Goal: Task Accomplishment & Management: Use online tool/utility

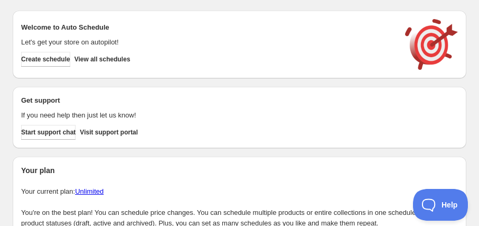
click at [42, 67] on div "Welcome to Auto Schedule Let's get your store on autopilot! Create schedule Vie…" at bounding box center [239, 44] width 437 height 51
click at [47, 63] on span "Create schedule" at bounding box center [45, 59] width 49 height 8
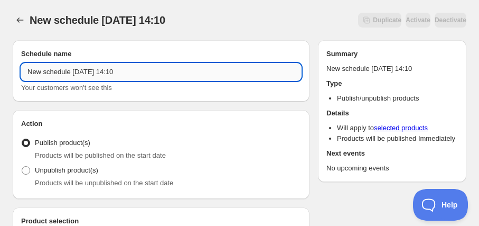
click at [132, 78] on input "New schedule [DATE] 14:10" at bounding box center [161, 71] width 280 height 17
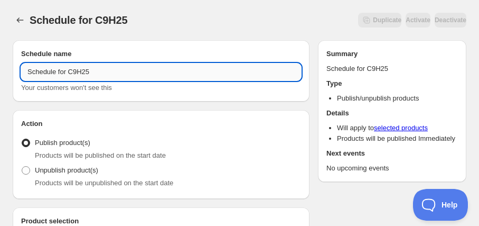
drag, startPoint x: 72, startPoint y: 72, endPoint x: 114, endPoint y: 72, distance: 42.3
click at [114, 72] on input "Schedule for C9H25" at bounding box center [161, 71] width 280 height 17
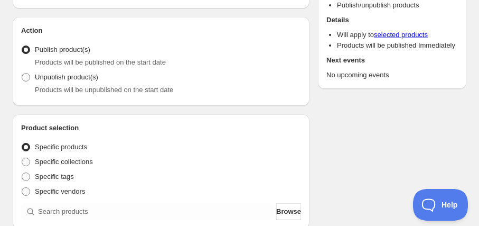
scroll to position [96, 0]
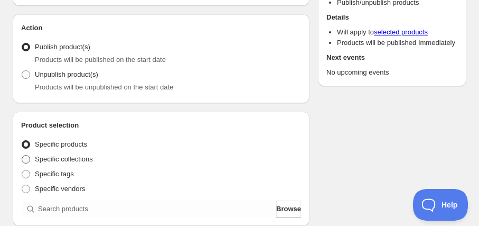
type input "Schedule for C9H25"
click at [67, 158] on span "Specific collections" at bounding box center [64, 159] width 58 height 8
click at [22, 155] on input "Specific collections" at bounding box center [22, 155] width 1 height 1
radio input "true"
click at [74, 141] on span "Specific products" at bounding box center [61, 144] width 52 height 8
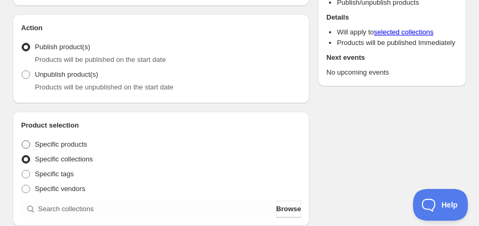
click at [22, 140] on input "Specific products" at bounding box center [22, 140] width 1 height 1
radio input "true"
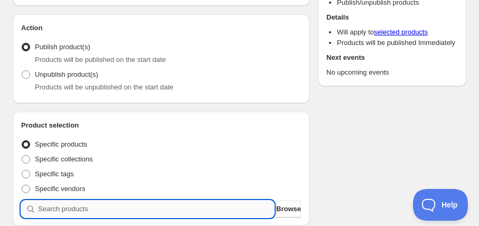
click at [106, 209] on input "search" at bounding box center [156, 208] width 236 height 17
paste input "C9H25"
type input "C9H25"
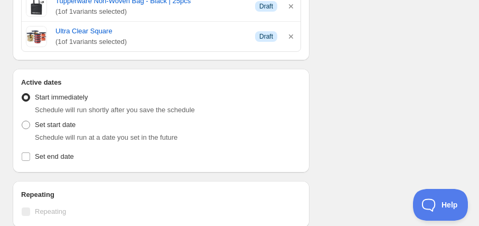
scroll to position [816, 0]
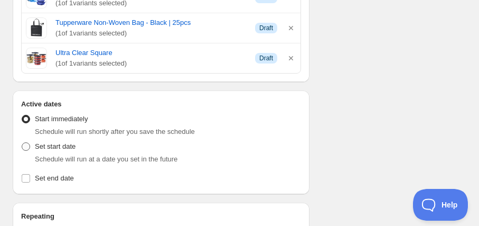
click at [56, 143] on span "Set start date" at bounding box center [55, 146] width 41 height 8
click at [22, 143] on input "Set start date" at bounding box center [22, 142] width 1 height 1
radio input "true"
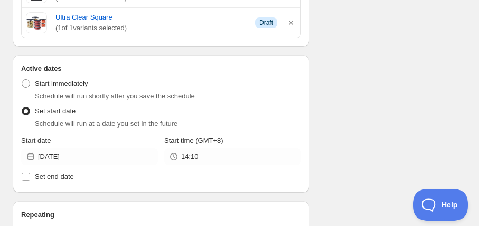
scroll to position [864, 0]
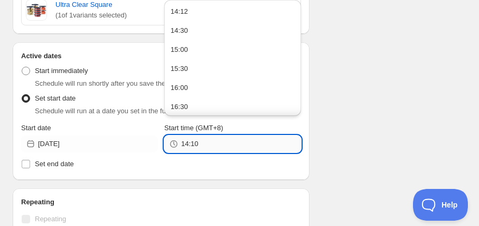
click at [193, 142] on input "14:10" at bounding box center [241, 143] width 120 height 17
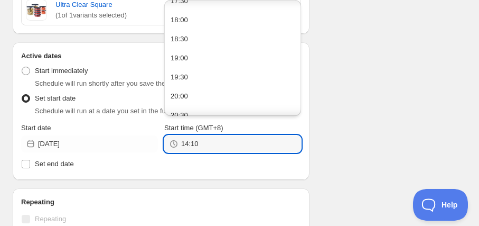
scroll to position [269, 0]
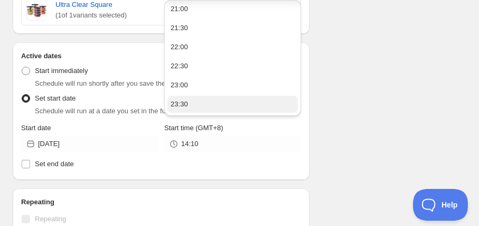
click at [191, 104] on button "23:30" at bounding box center [232, 104] width 130 height 17
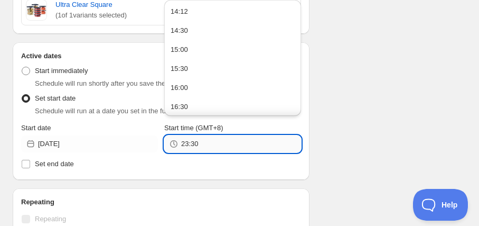
drag, startPoint x: 193, startPoint y: 140, endPoint x: 208, endPoint y: 144, distance: 15.2
click at [208, 144] on input "23:30" at bounding box center [241, 143] width 120 height 17
type input "23:55"
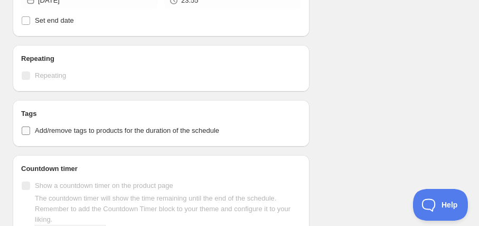
scroll to position [1008, 0]
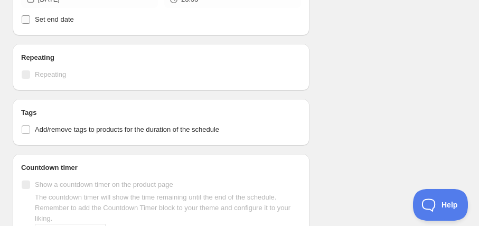
click at [59, 18] on span "Set end date" at bounding box center [54, 19] width 39 height 8
click at [30, 18] on input "Set end date" at bounding box center [26, 19] width 8 height 8
checkbox input "true"
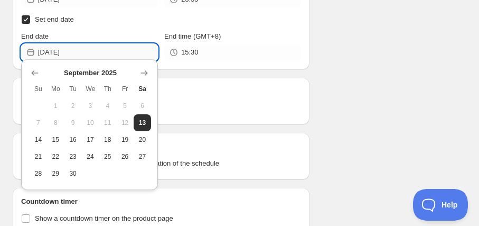
click at [57, 51] on input "[DATE]" at bounding box center [98, 52] width 120 height 17
click at [86, 139] on span "17" at bounding box center [90, 139] width 9 height 8
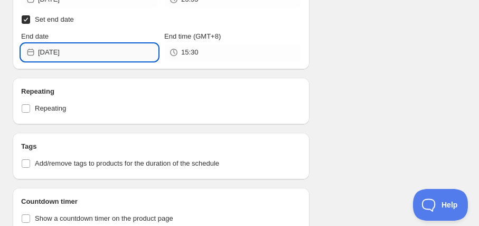
click at [103, 49] on input "[DATE]" at bounding box center [98, 52] width 120 height 17
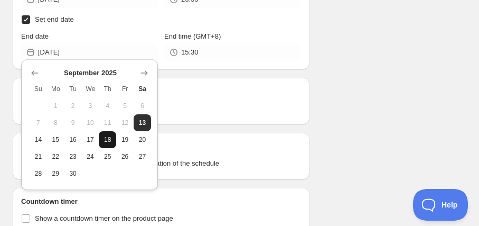
click at [110, 144] on button "18" at bounding box center [107, 139] width 17 height 17
type input "[DATE]"
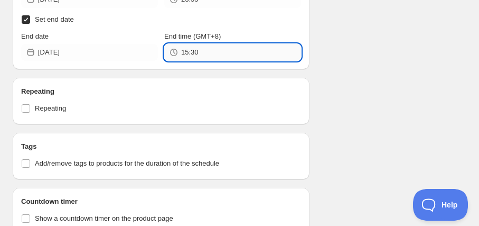
click at [237, 49] on input "15:30" at bounding box center [241, 52] width 120 height 17
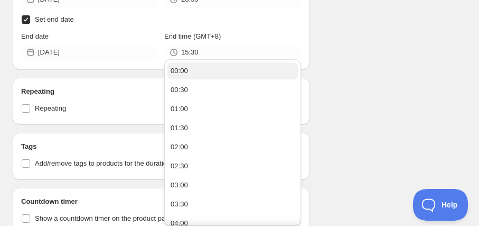
click at [214, 74] on button "00:00" at bounding box center [232, 70] width 130 height 17
type input "00:00"
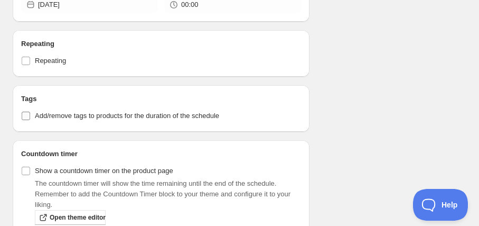
click at [165, 111] on span "Add/remove tags to products for the duration of the schedule" at bounding box center [127, 115] width 184 height 8
click at [30, 111] on input "Add/remove tags to products for the duration of the schedule" at bounding box center [26, 115] width 8 height 8
checkbox input "true"
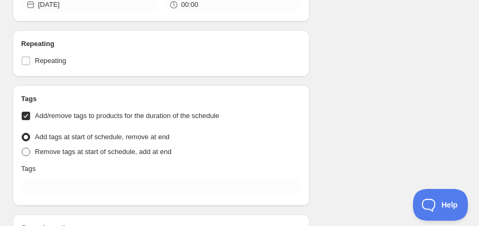
click at [143, 144] on label "Remove tags at start of schedule, add at end" at bounding box center [96, 151] width 151 height 15
click at [22, 147] on input "Remove tags at start of schedule, add at end" at bounding box center [22, 147] width 1 height 1
radio input "true"
click at [143, 172] on div "Tags Add/remove tags to products for the duration of the schedule Tag type Add …" at bounding box center [161, 145] width 280 height 104
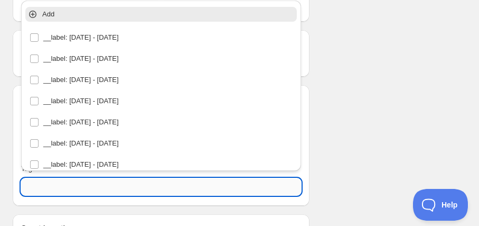
click at [144, 178] on input "text" at bounding box center [161, 186] width 280 height 17
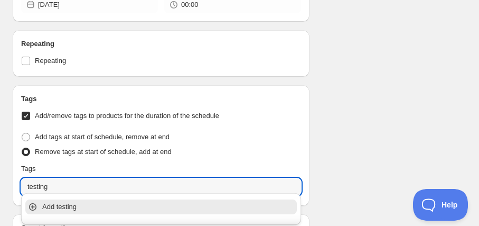
click at [137, 209] on p "Add testing" at bounding box center [168, 206] width 252 height 11
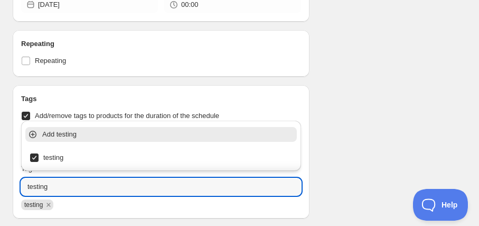
type input "testing"
click at [296, 115] on label "Add/remove tags to products for the duration of the schedule" at bounding box center [161, 115] width 280 height 15
click at [30, 115] on input "Add/remove tags to products for the duration of the schedule" at bounding box center [26, 115] width 8 height 8
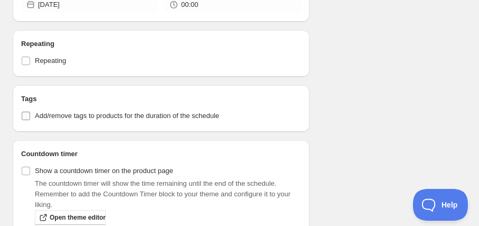
click at [263, 117] on label "Add/remove tags to products for the duration of the schedule" at bounding box center [161, 115] width 280 height 15
click at [30, 117] on input "Add/remove tags to products for the duration of the schedule" at bounding box center [26, 115] width 8 height 8
checkbox input "true"
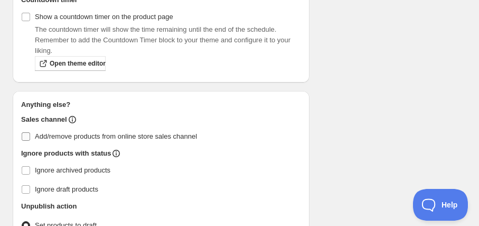
click at [90, 133] on span "Add/remove products from online store sales channel" at bounding box center [116, 136] width 162 height 8
click at [30, 133] on input "Add/remove products from online store sales channel" at bounding box center [26, 136] width 8 height 8
checkbox input "true"
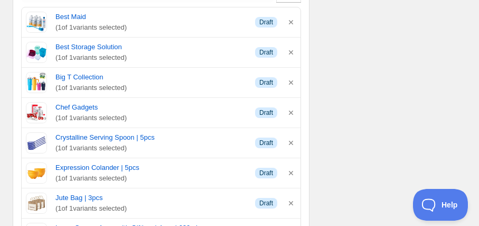
scroll to position [0, 0]
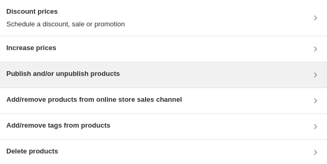
click at [87, 76] on h3 "Publish and/or unpublish products" at bounding box center [63, 74] width 114 height 11
